Goal: Task Accomplishment & Management: Manage account settings

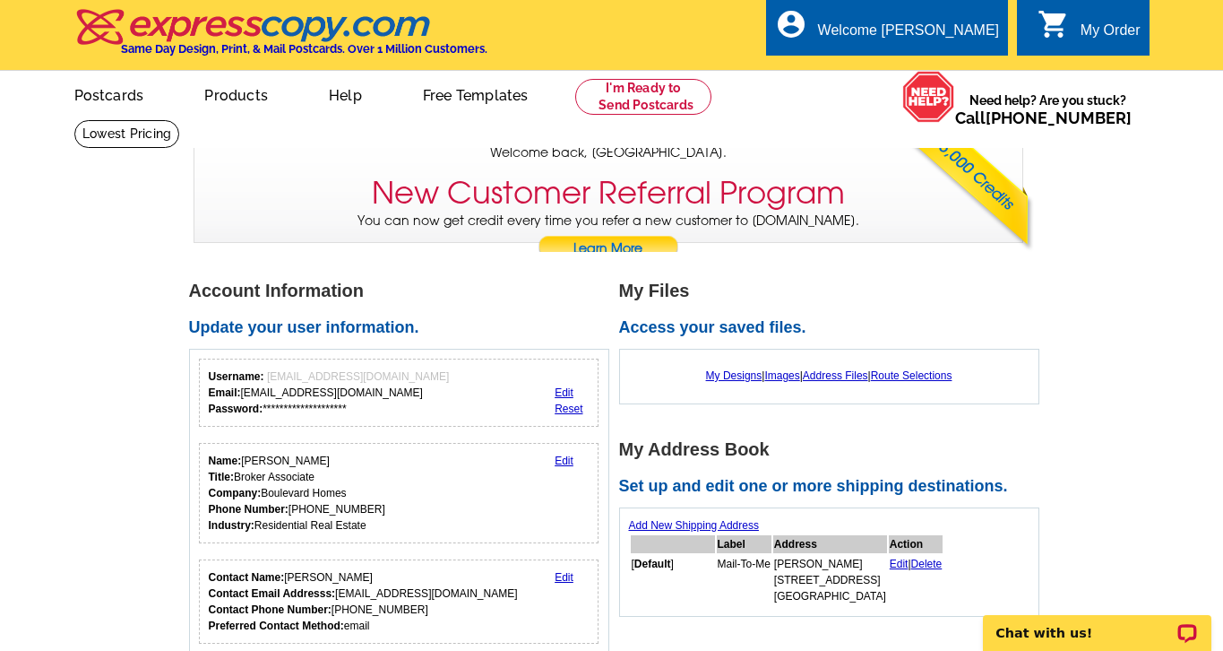
click at [567, 457] on link "Edit" at bounding box center [564, 460] width 19 height 13
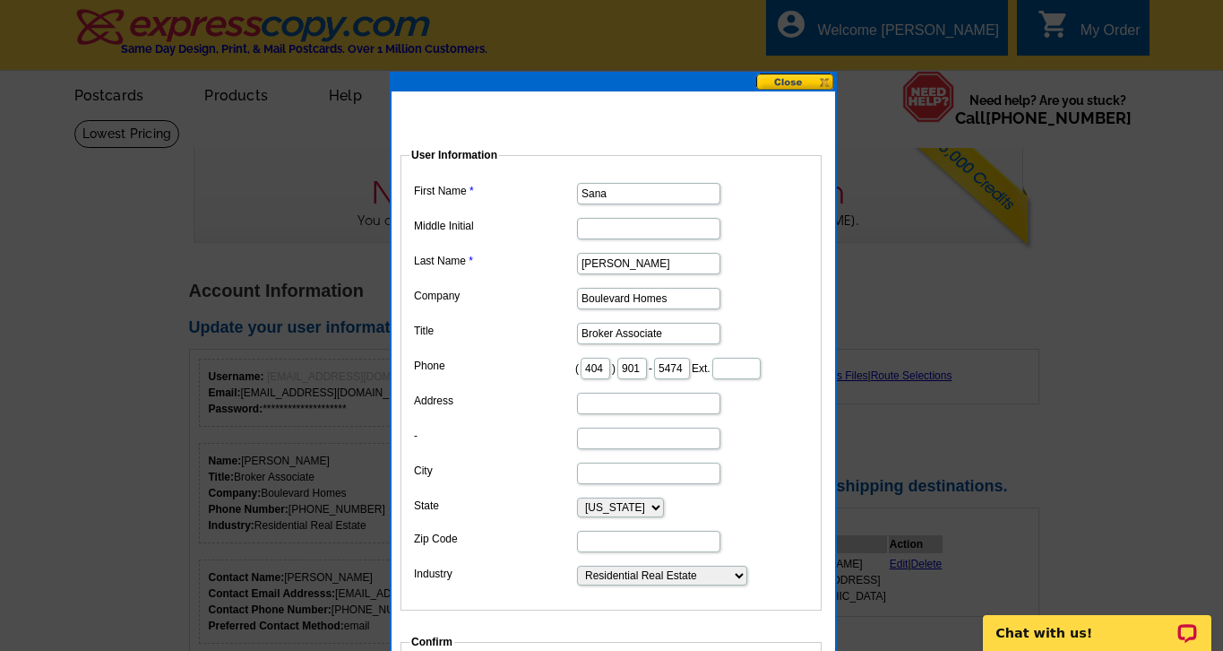
drag, startPoint x: 671, startPoint y: 300, endPoint x: 545, endPoint y: 300, distance: 126.4
type input "K"
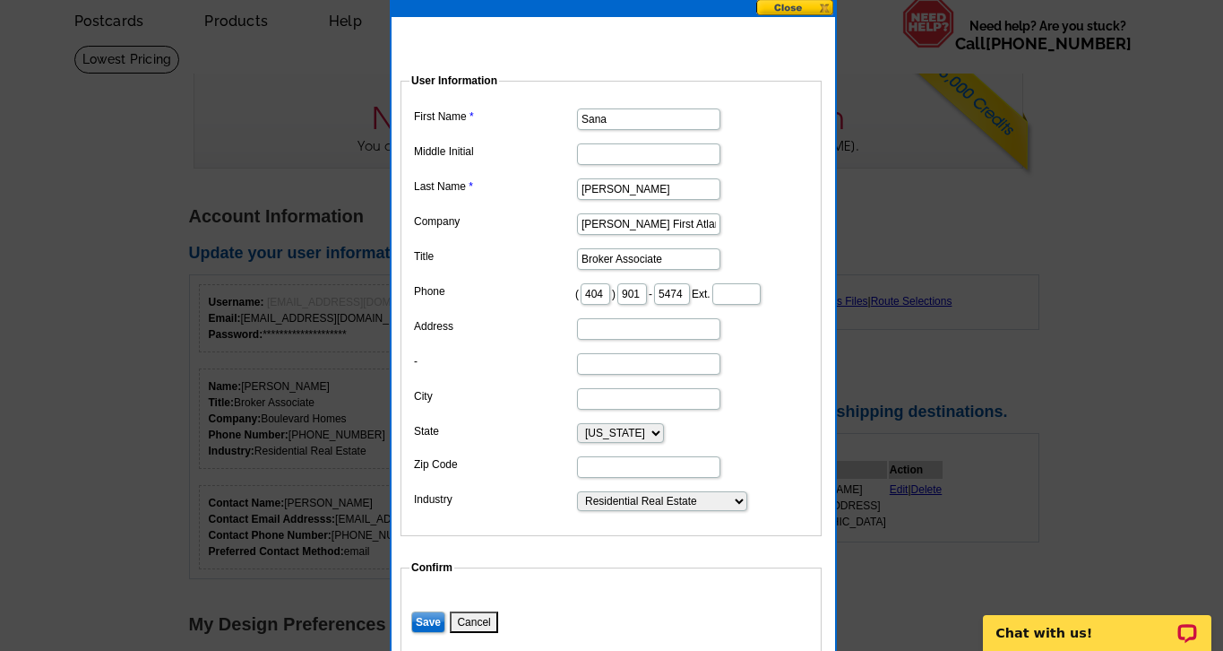
scroll to position [76, 0]
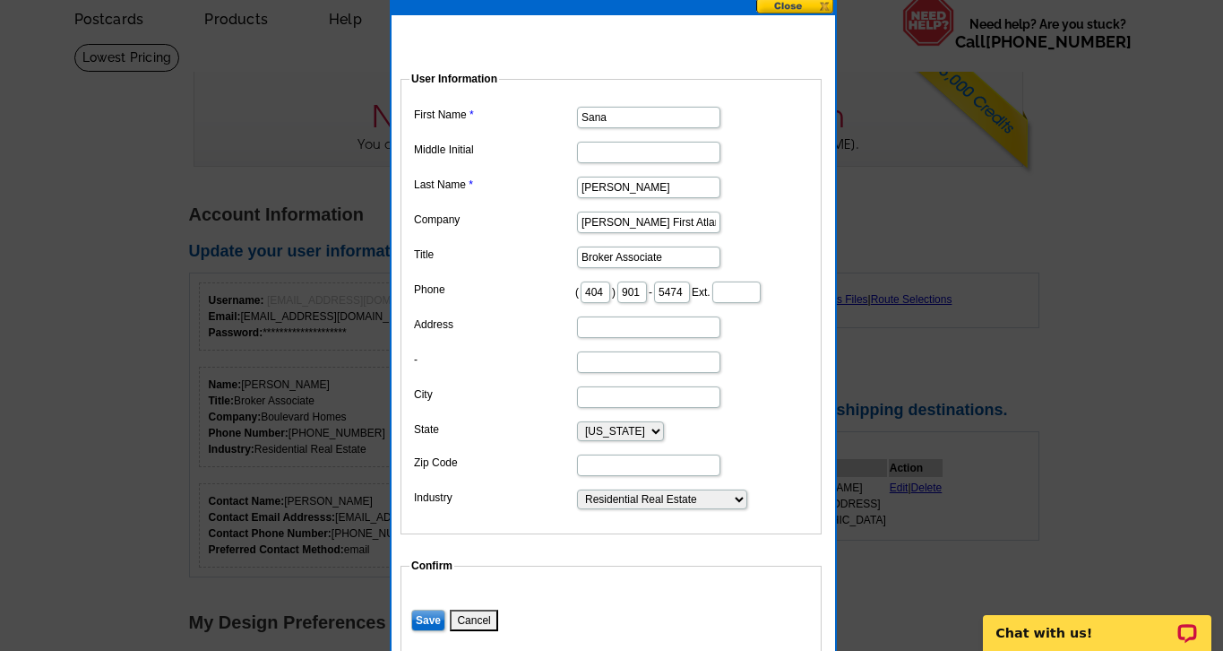
type input "[PERSON_NAME] First Atlanta"
type input "[STREET_ADDRESS]"
type input "Suite 100"
type input "[GEOGRAPHIC_DATA]"
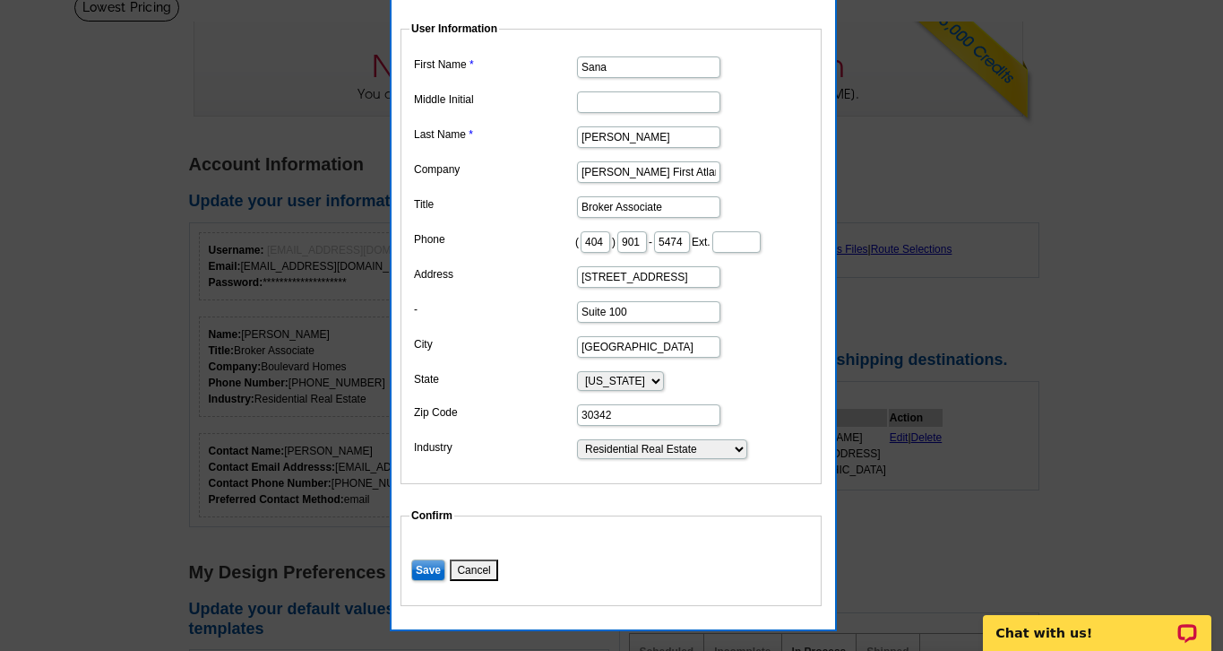
scroll to position [142, 0]
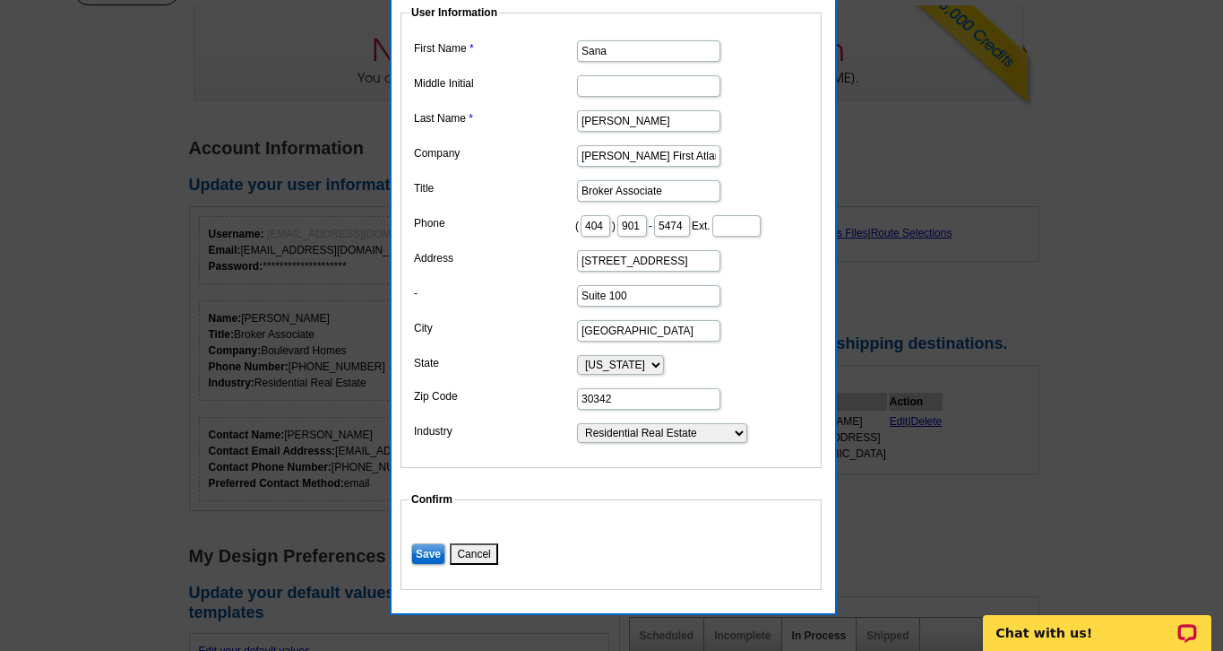
type input "30342"
click at [427, 565] on input "Save" at bounding box center [428, 554] width 34 height 22
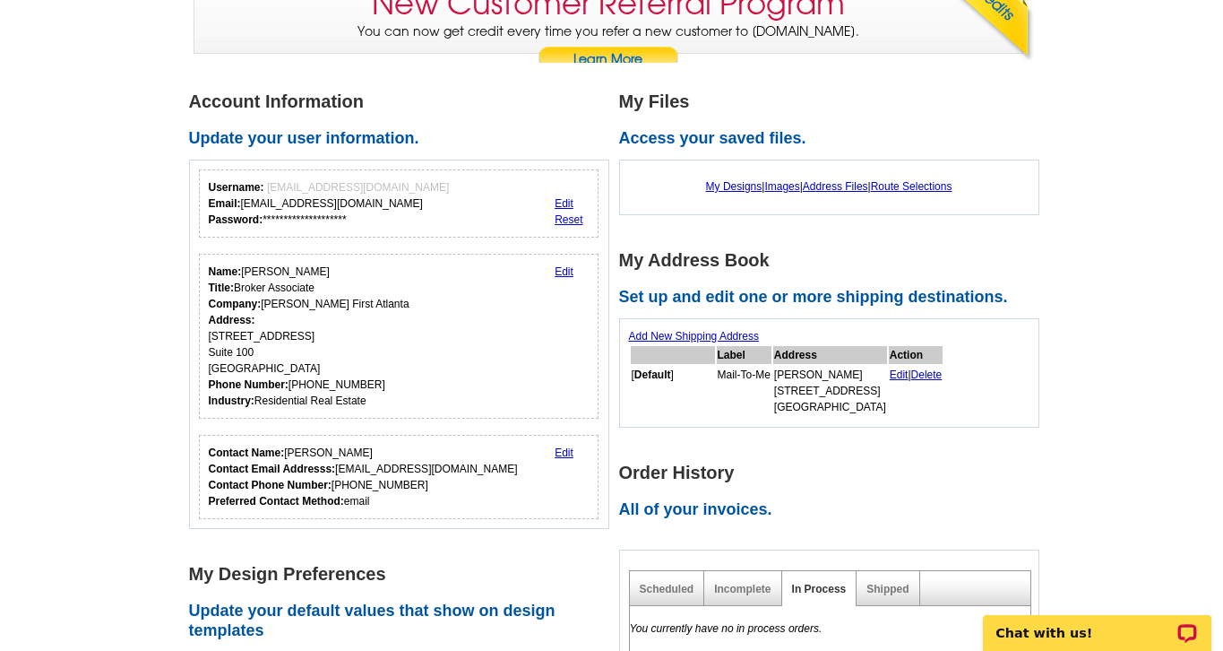
scroll to position [193, 0]
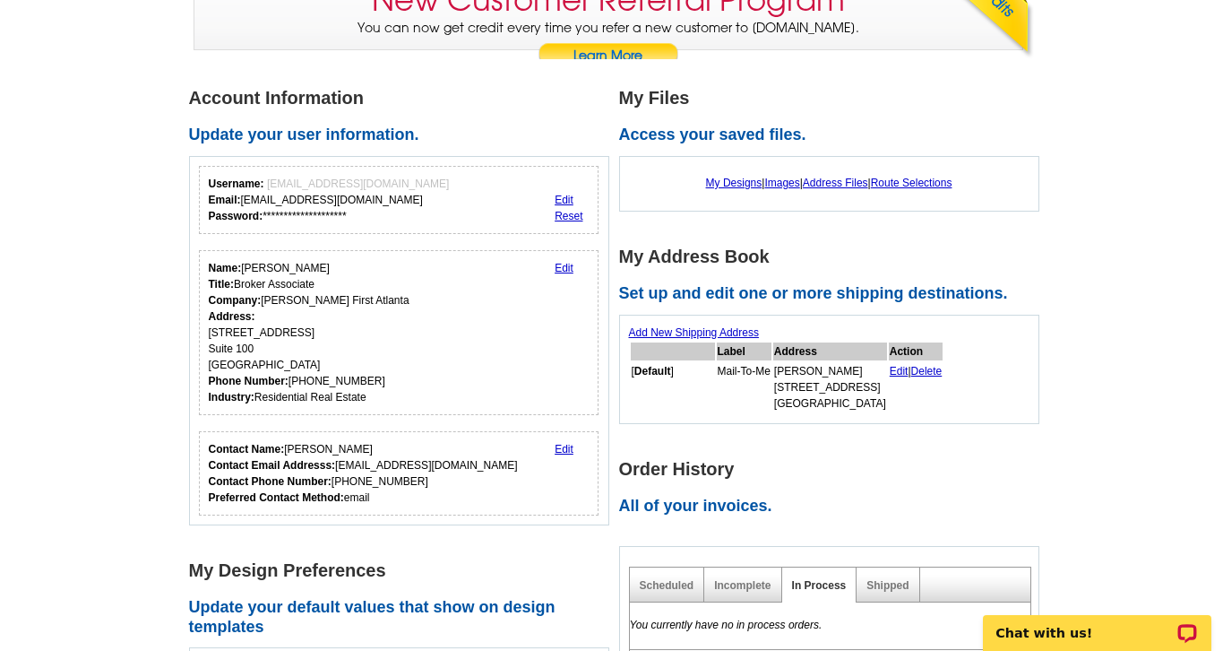
click at [909, 373] on link "Edit" at bounding box center [899, 371] width 19 height 13
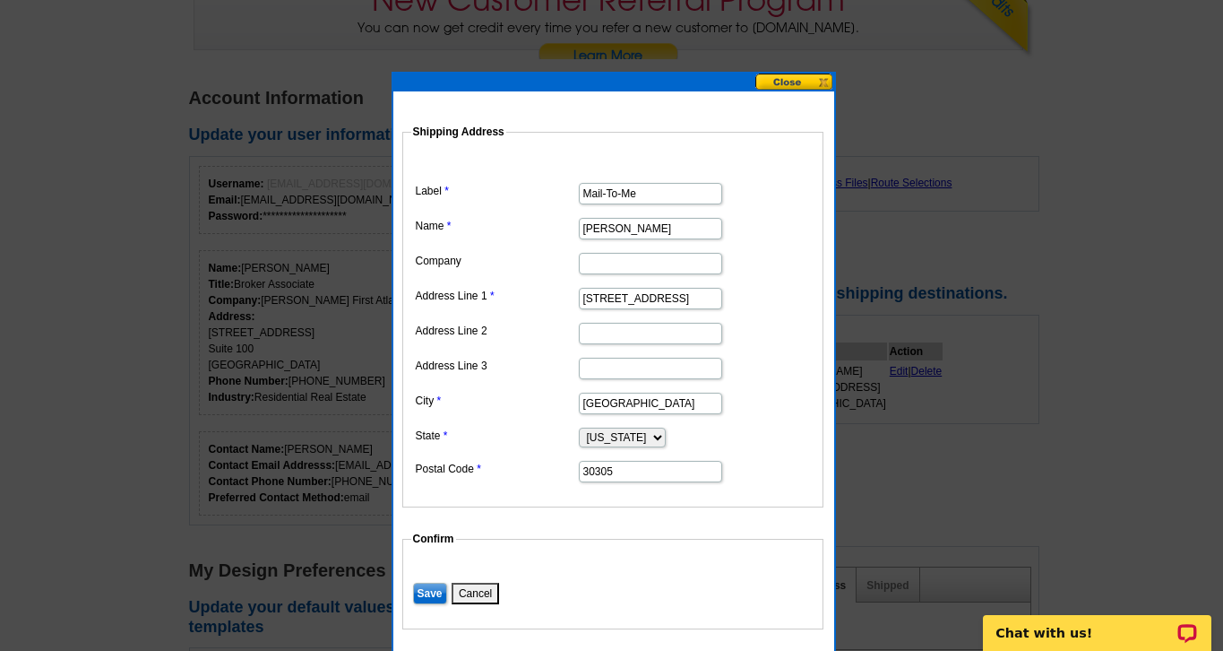
click at [612, 298] on input "3650 Habersham Road NW" at bounding box center [650, 299] width 143 height 22
type input "[STREET_ADDRESS]"
type input "W"
type input "Suite 100"
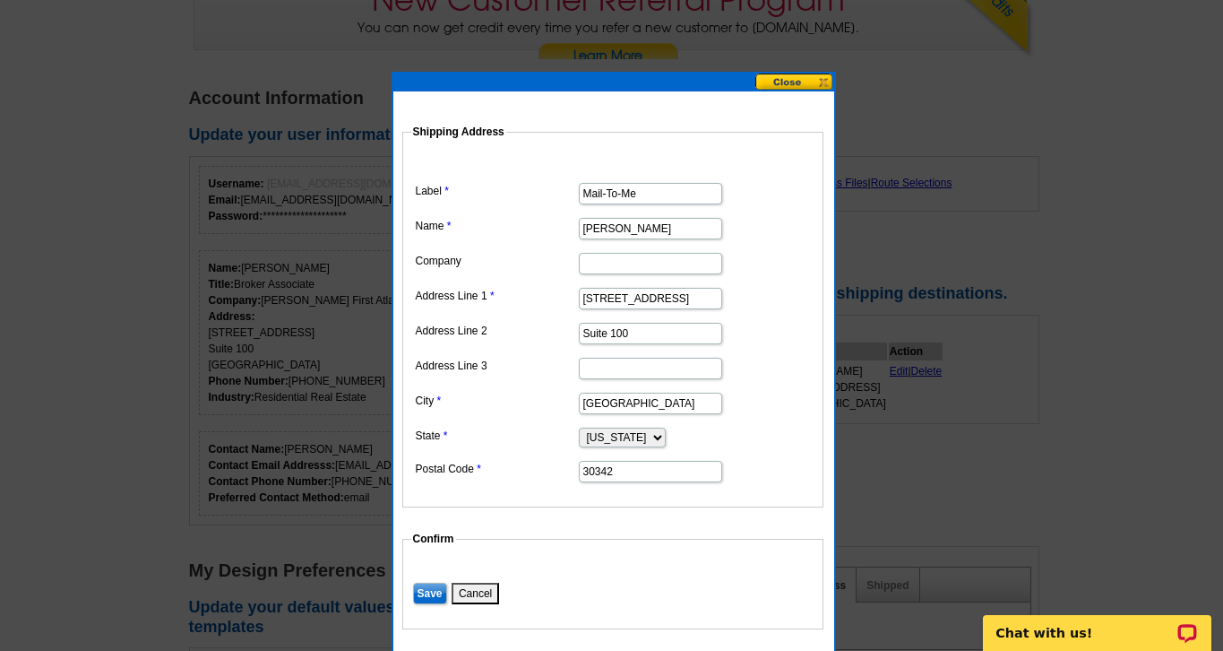
type input "30342"
click at [430, 592] on input "Save" at bounding box center [430, 594] width 34 height 22
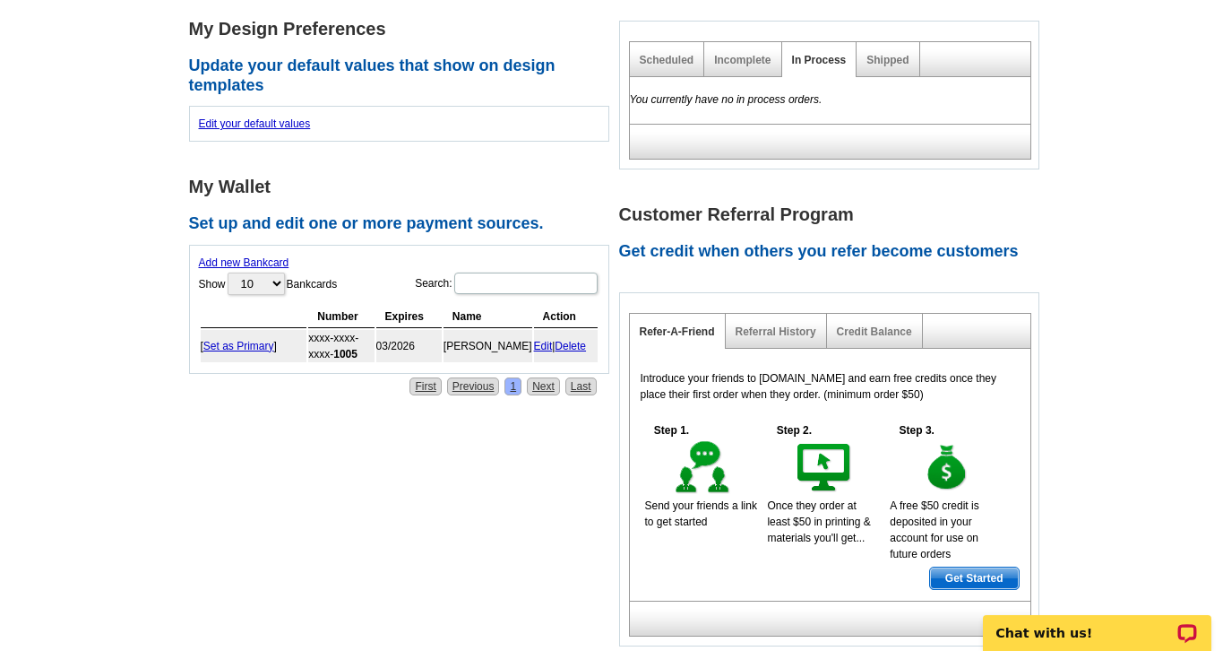
scroll to position [775, 0]
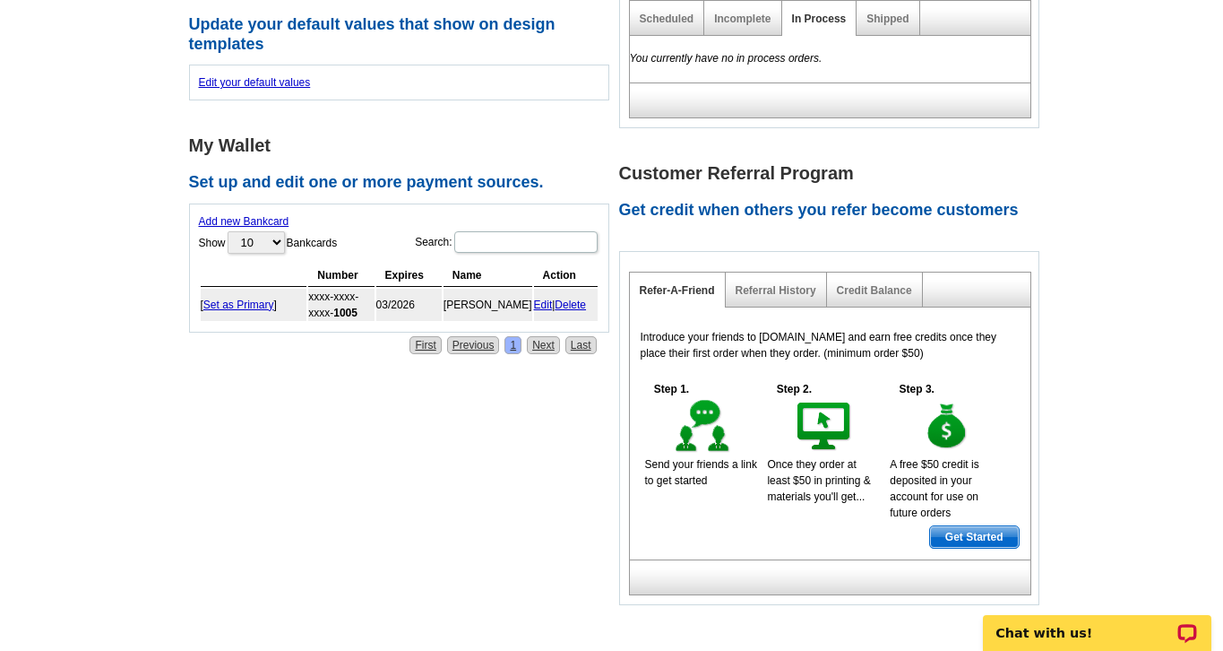
click at [546, 300] on link "Edit" at bounding box center [543, 304] width 19 height 13
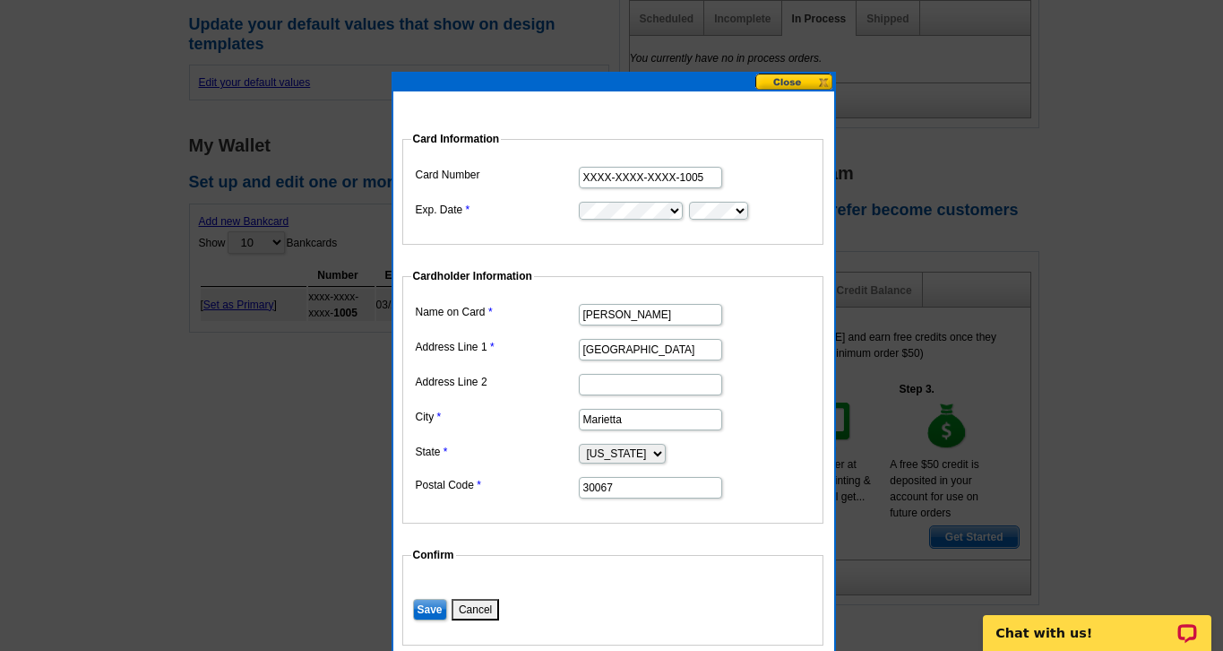
click at [643, 172] on input "XXXX-XXXX-XXXX-1005" at bounding box center [650, 178] width 143 height 22
click at [484, 607] on button "Cancel" at bounding box center [475, 610] width 47 height 22
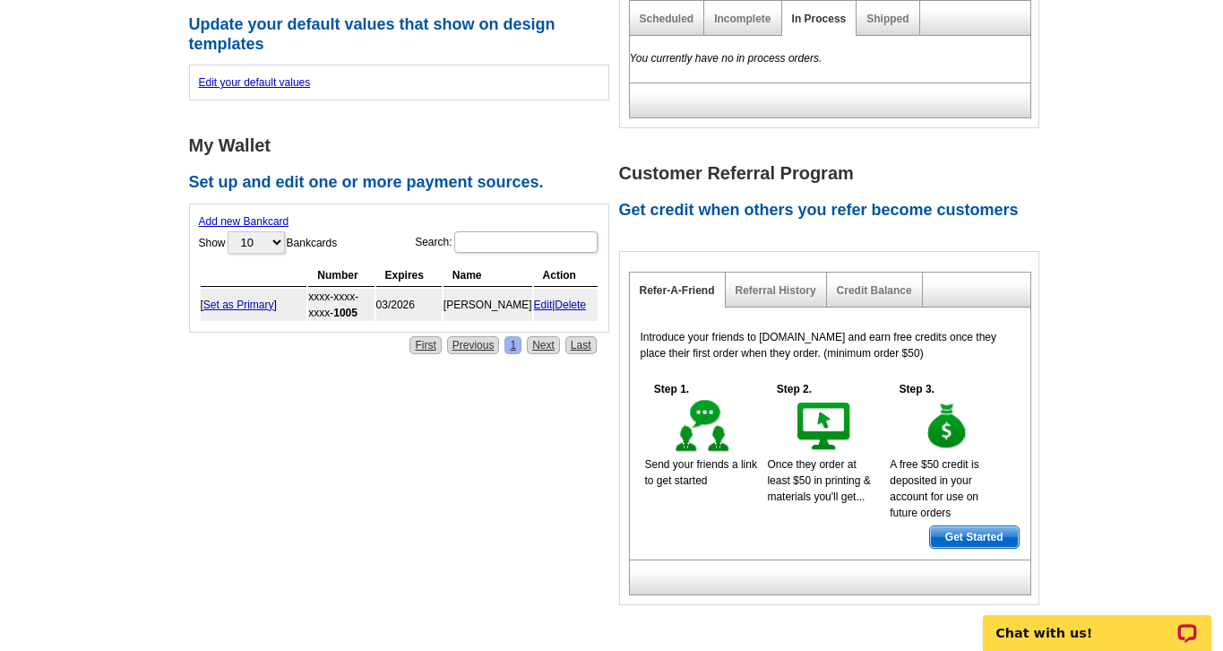
click at [582, 301] on link "Delete" at bounding box center [570, 304] width 31 height 13
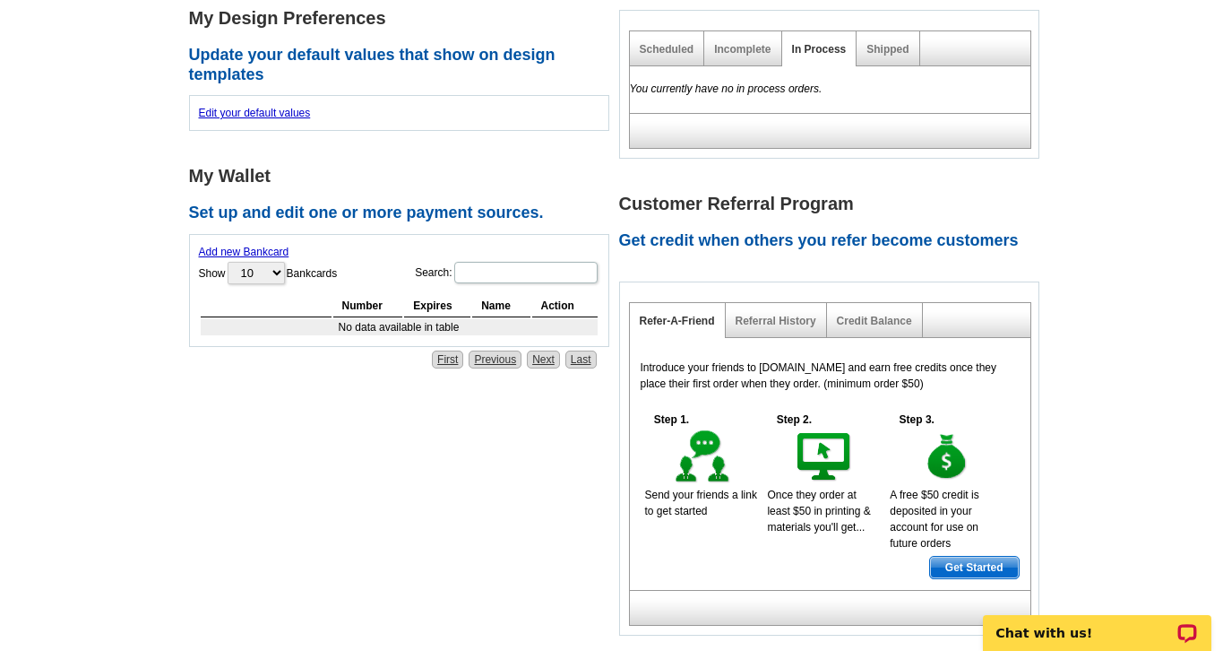
scroll to position [559, 0]
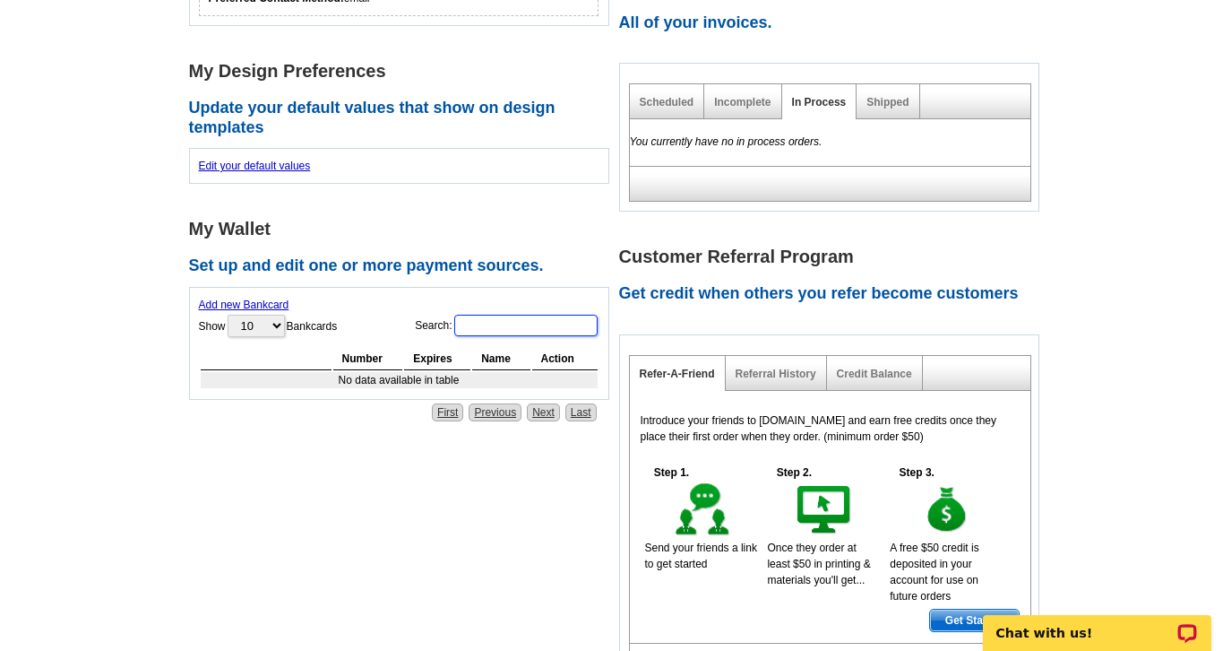
click at [500, 325] on input "Search:" at bounding box center [525, 326] width 143 height 22
click at [273, 299] on link "Add new Bankcard" at bounding box center [244, 304] width 91 height 13
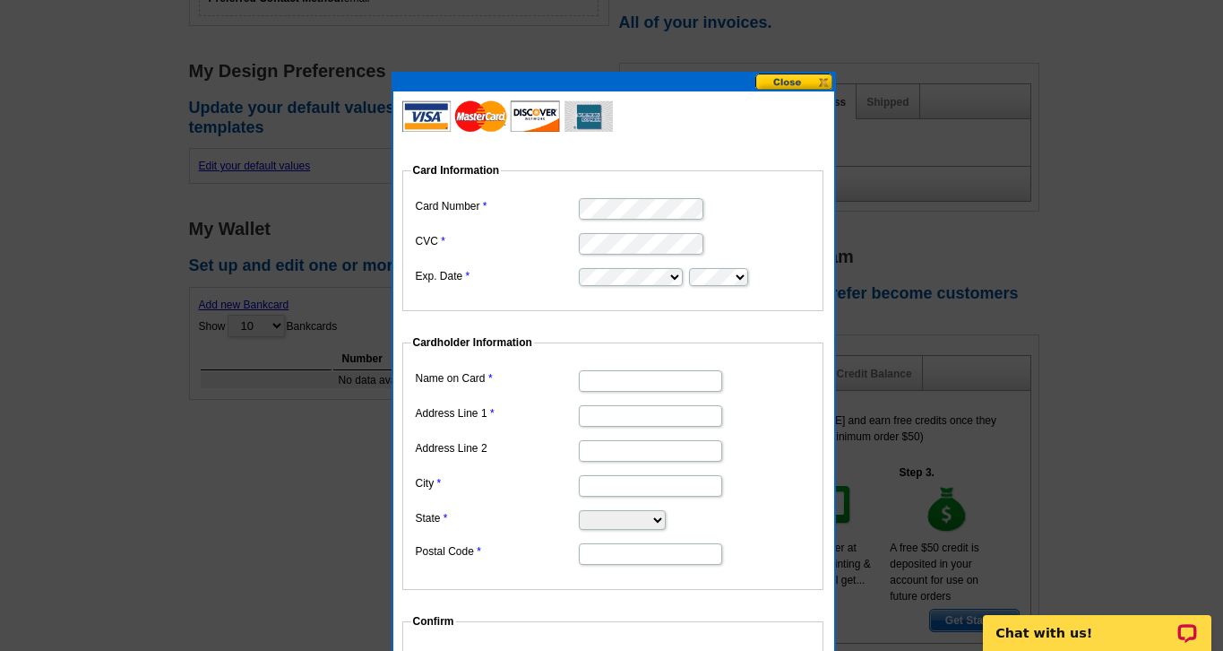
type input "[PERSON_NAME]"
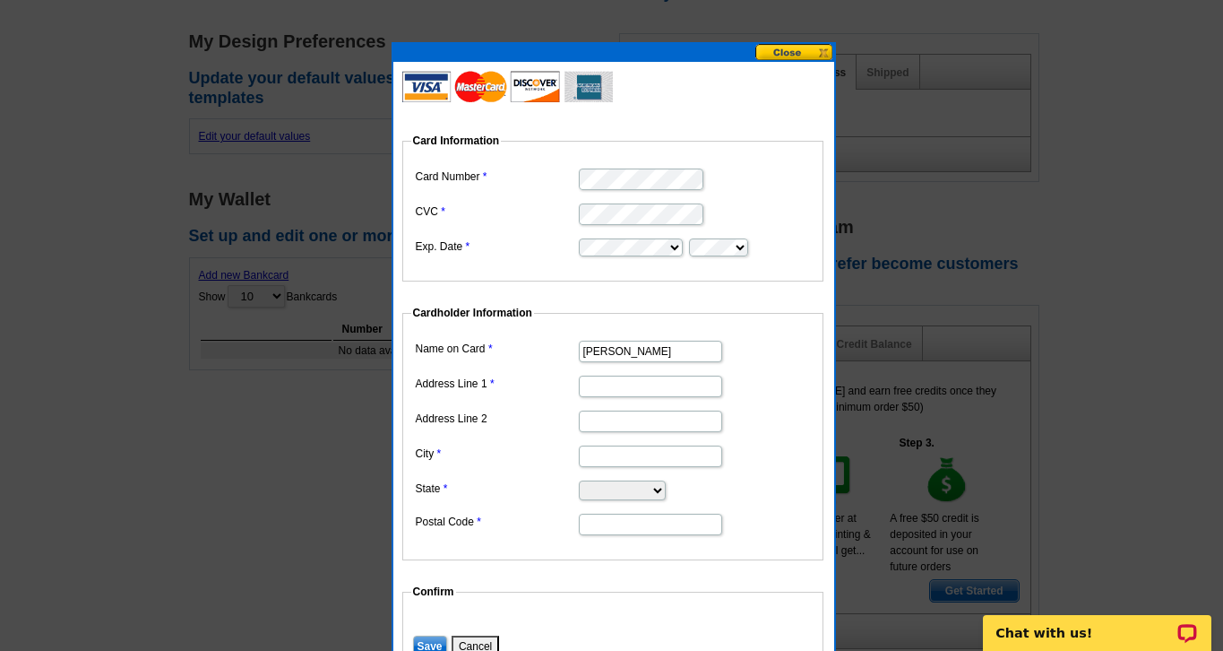
scroll to position [600, 0]
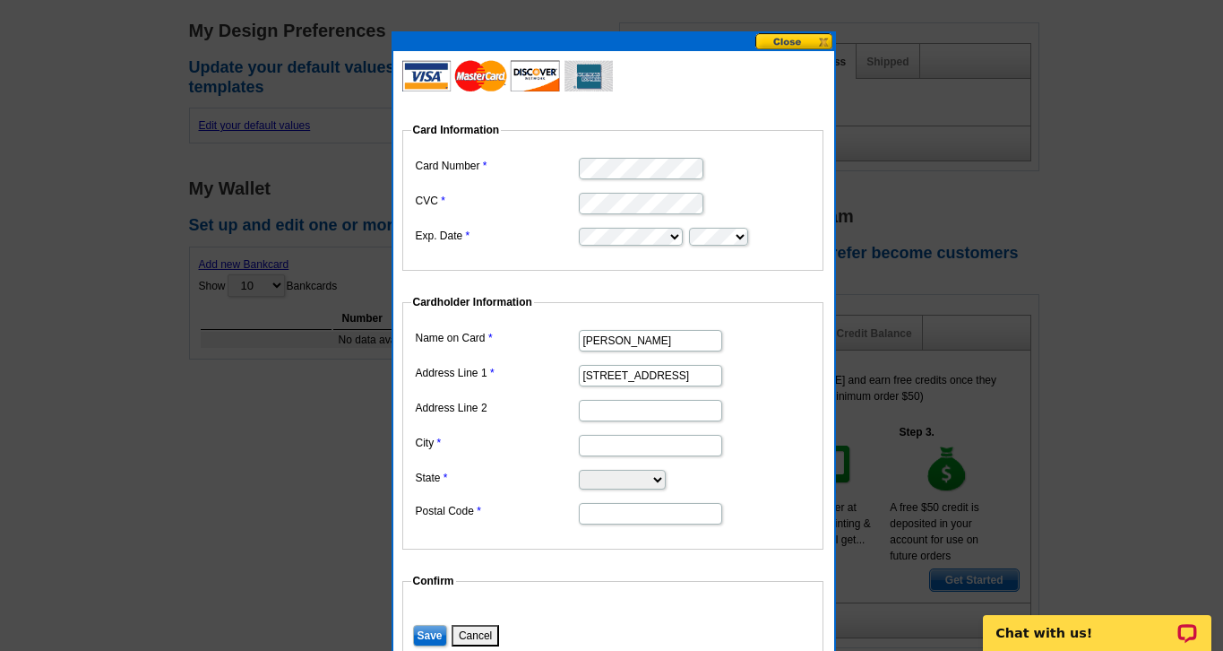
type input "[STREET_ADDRESS]"
type input "Suite 100"
type input "[GEOGRAPHIC_DATA]"
select select "GA"
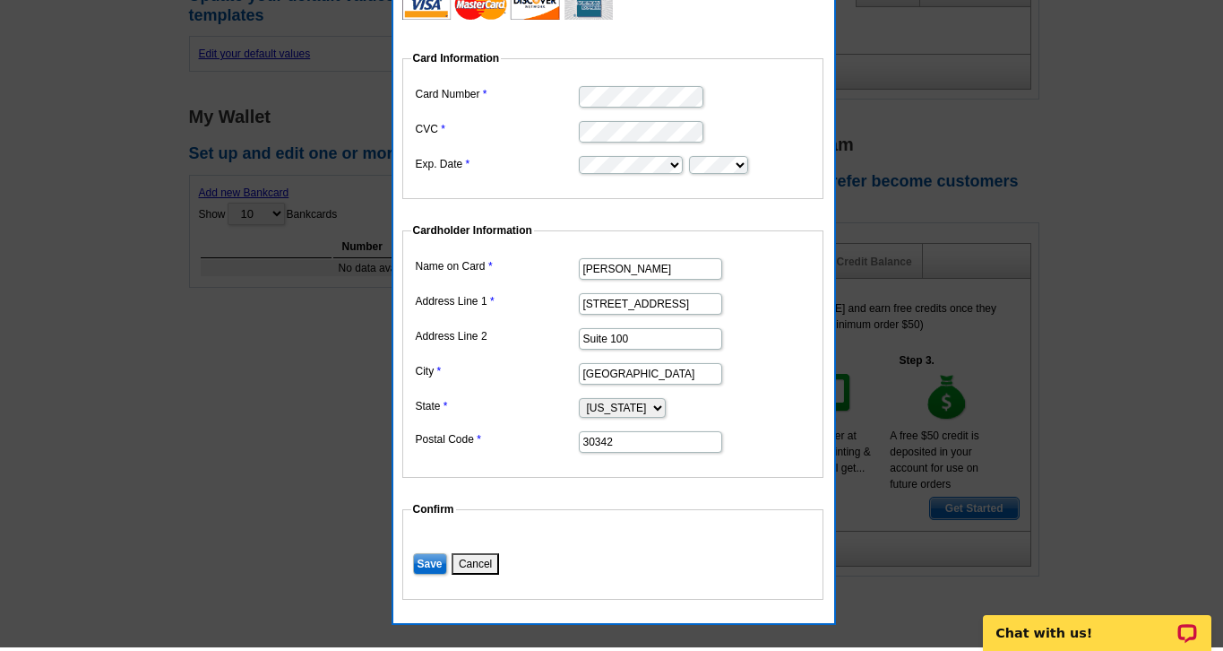
scroll to position [673, 0]
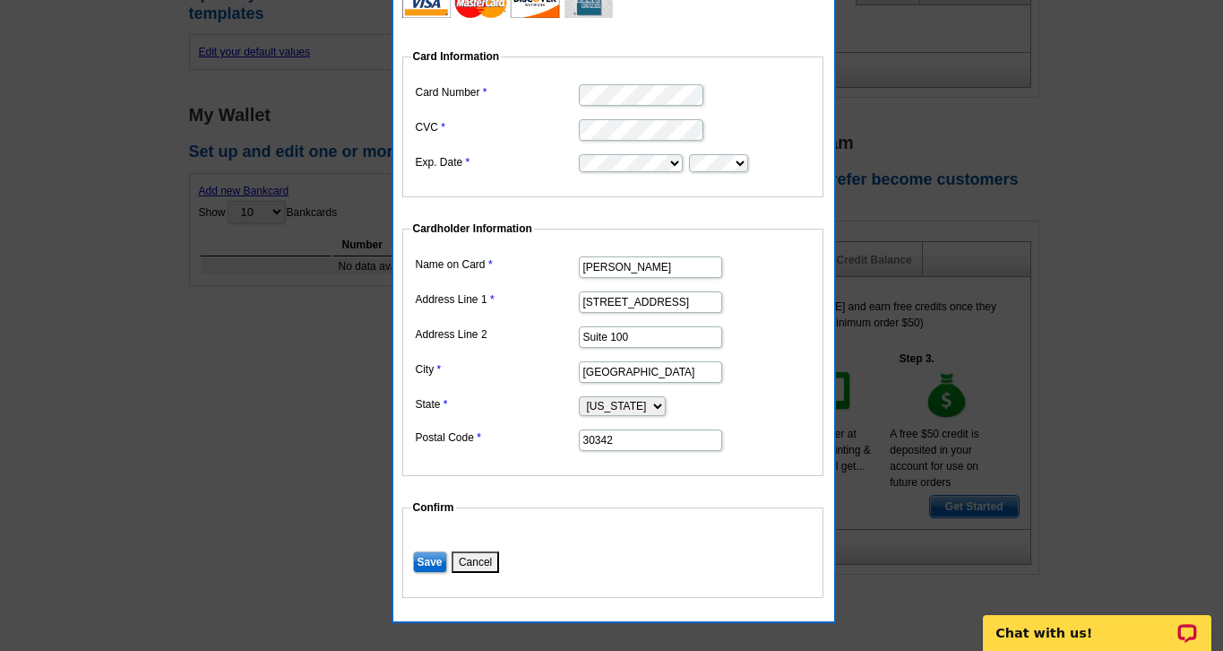
type input "30342"
click at [436, 555] on input "Save" at bounding box center [430, 562] width 34 height 22
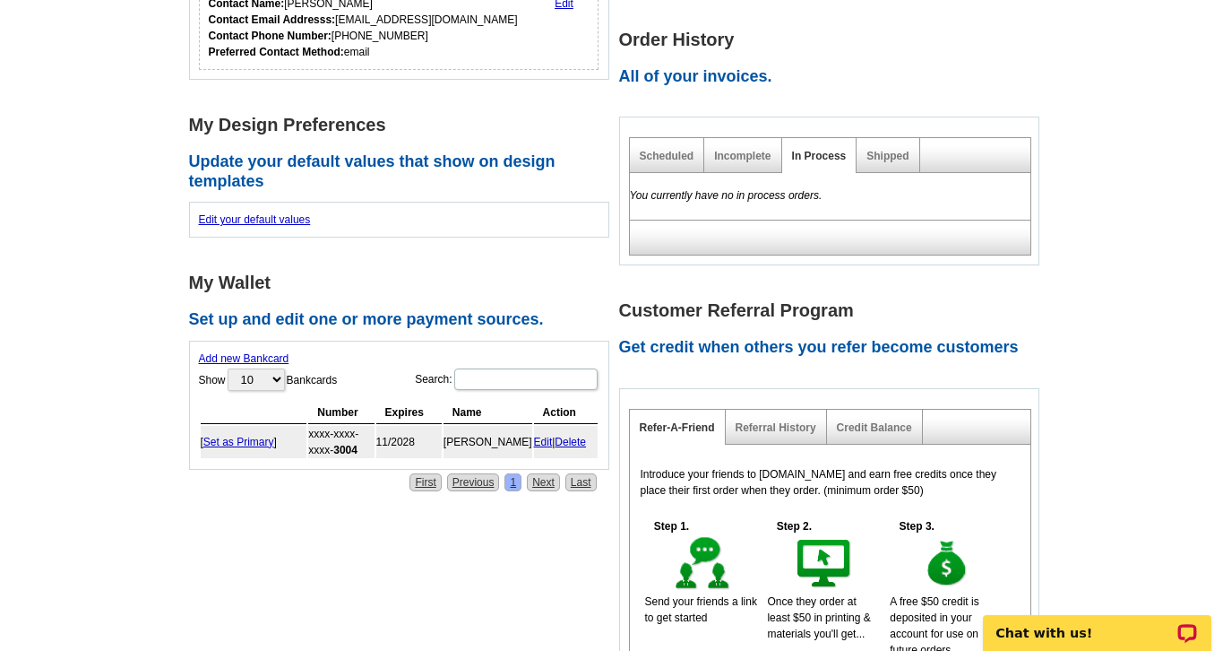
scroll to position [507, 0]
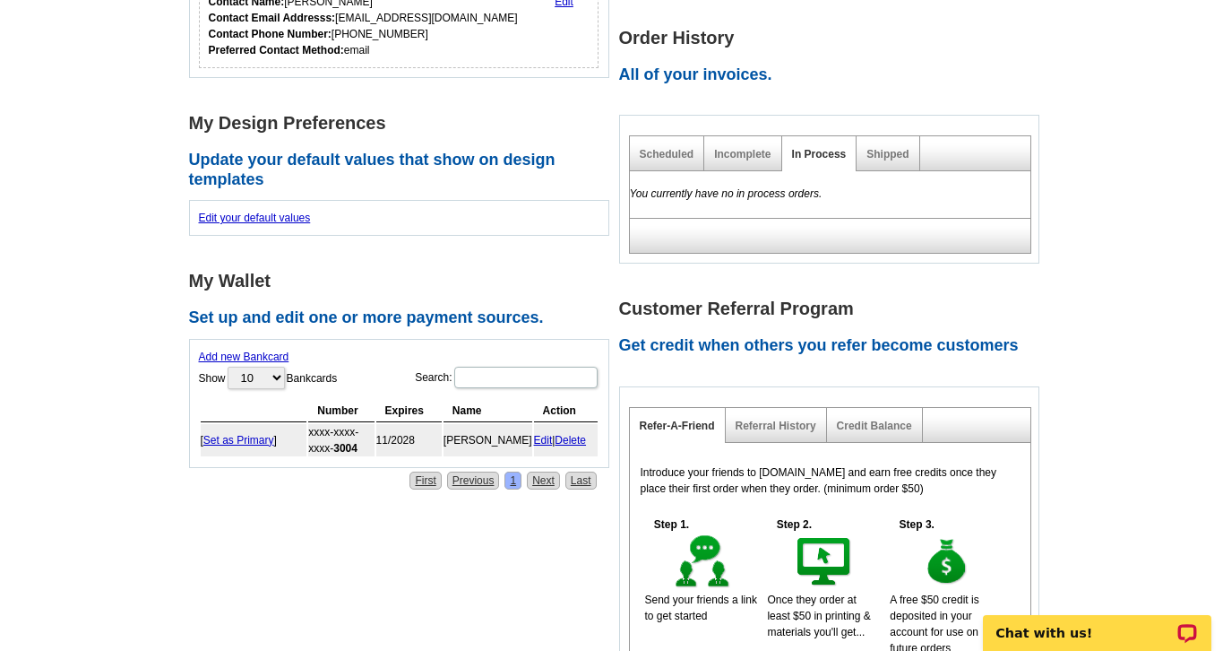
click at [544, 441] on link "Edit" at bounding box center [543, 440] width 19 height 13
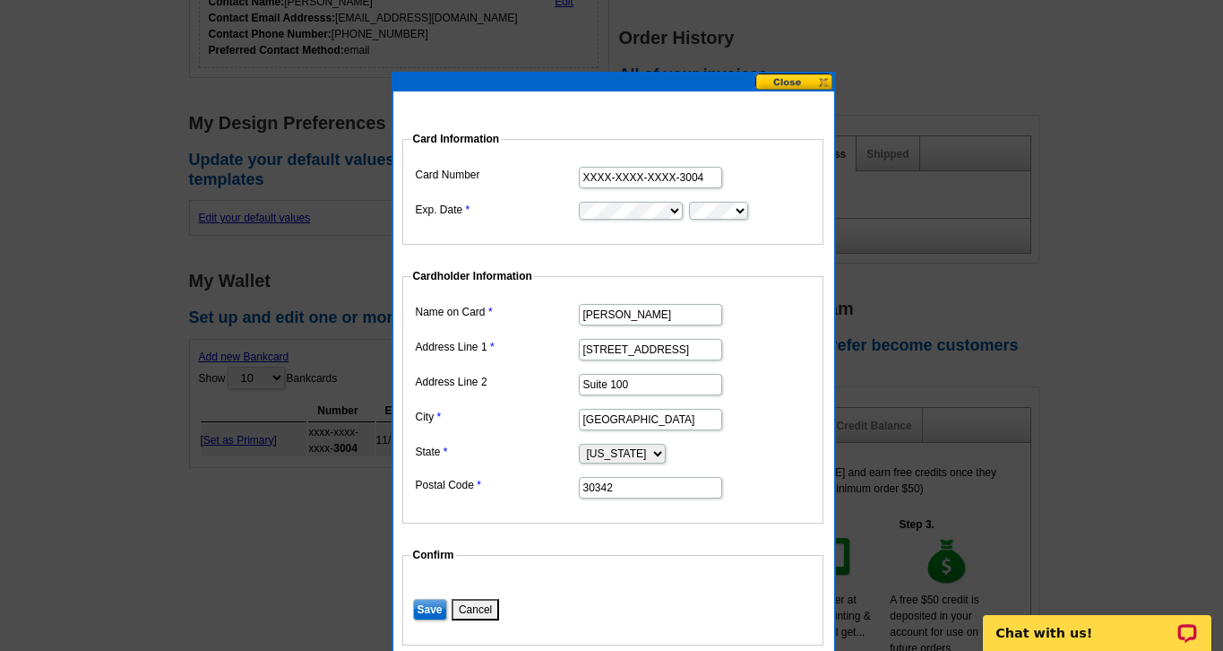
click at [626, 313] on input "[PERSON_NAME]" at bounding box center [650, 315] width 143 height 22
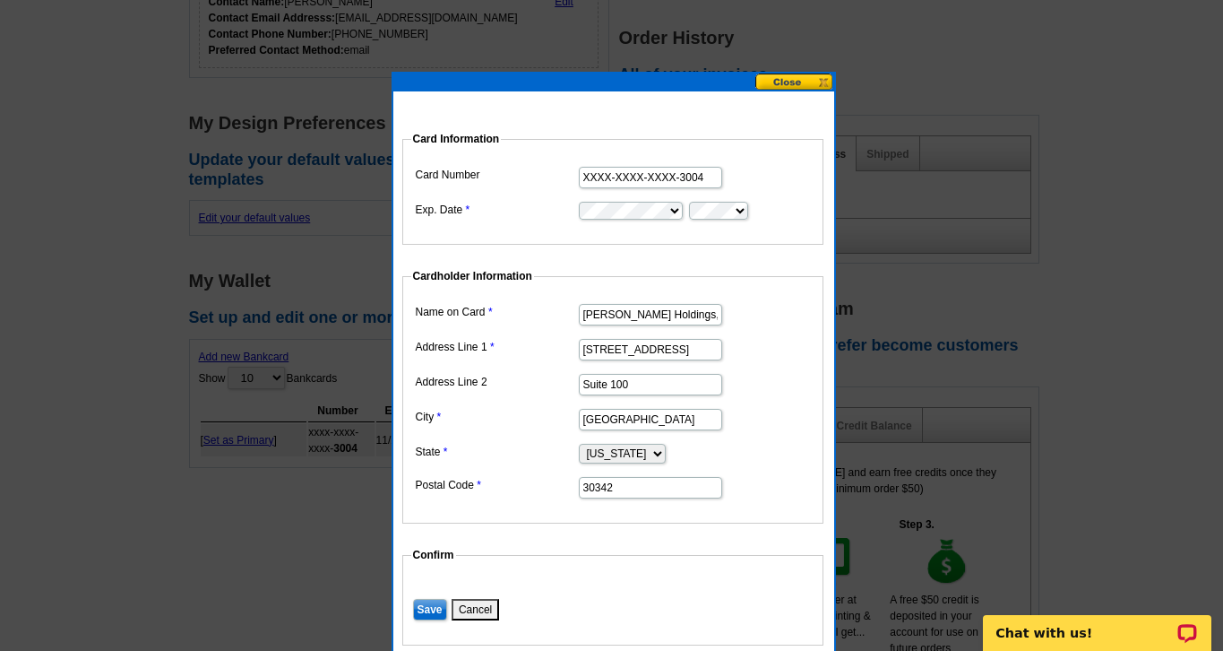
type input "[PERSON_NAME] Holdings, LLC"
click at [764, 269] on fieldset "Cardholder Information Name on Card [PERSON_NAME] Holdings, LLC Address Line 1 …" at bounding box center [612, 395] width 421 height 255
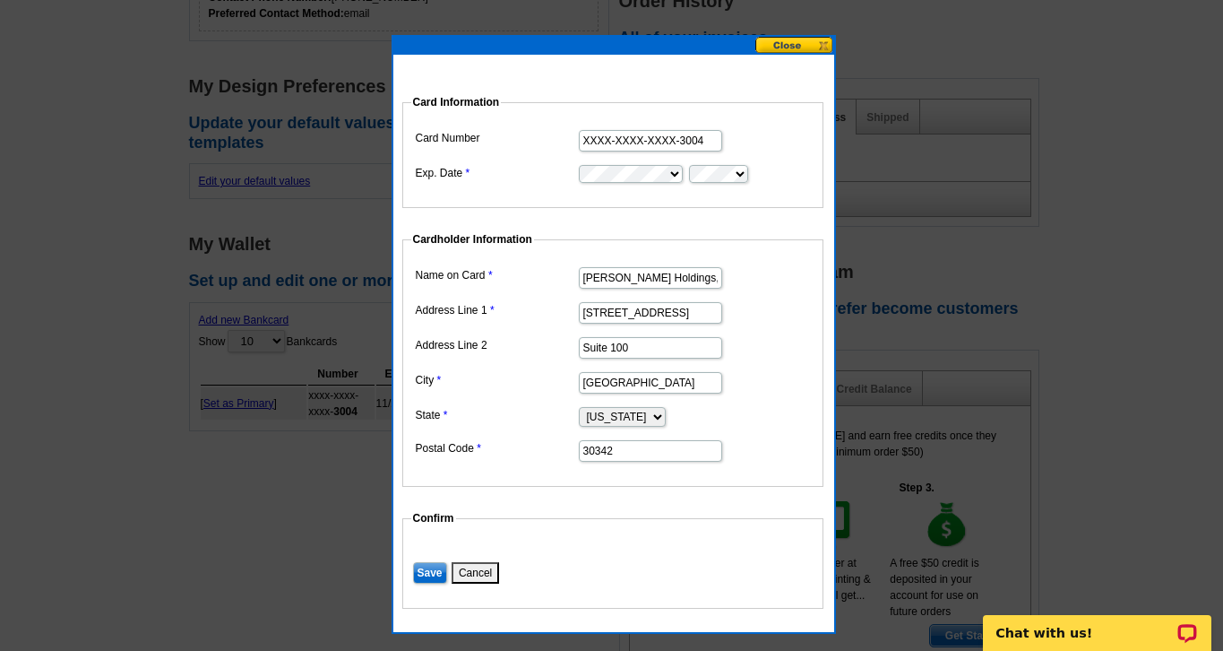
scroll to position [549, 0]
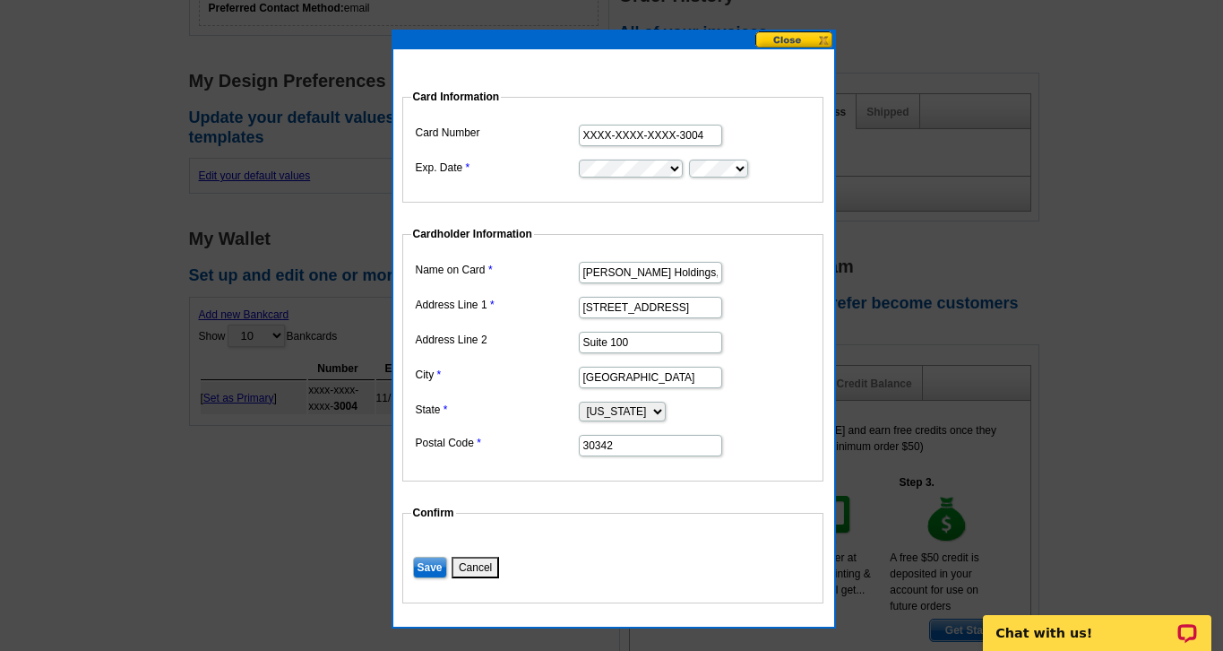
click at [434, 559] on input "Save" at bounding box center [430, 568] width 34 height 22
